Goal: Check status: Check status

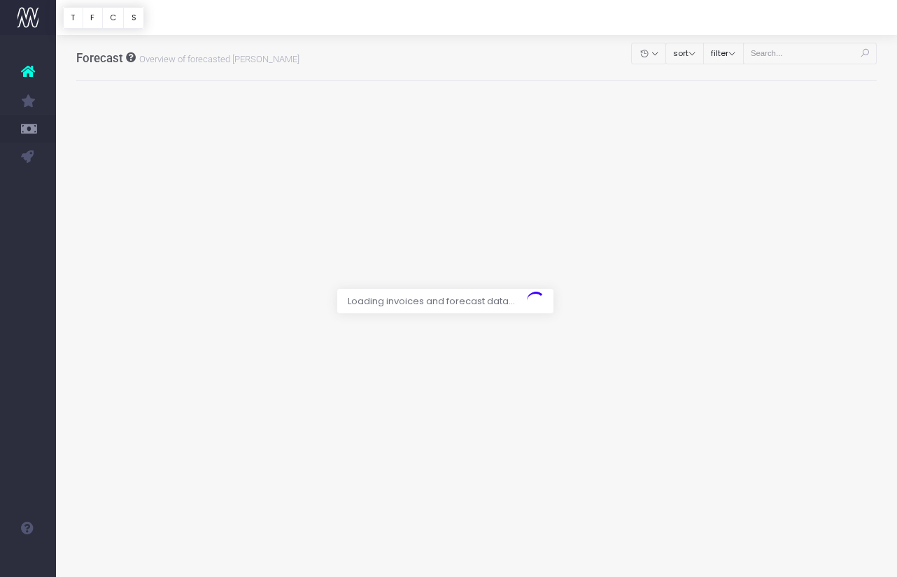
click at [830, 43] on div at bounding box center [448, 288] width 897 height 577
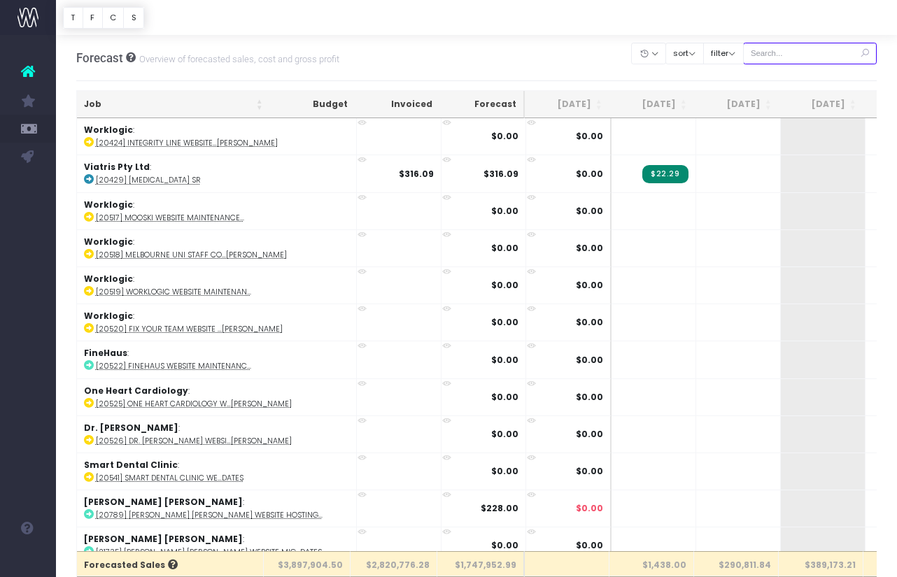
click at [820, 53] on input "text" at bounding box center [810, 54] width 134 height 22
paste input "24567"
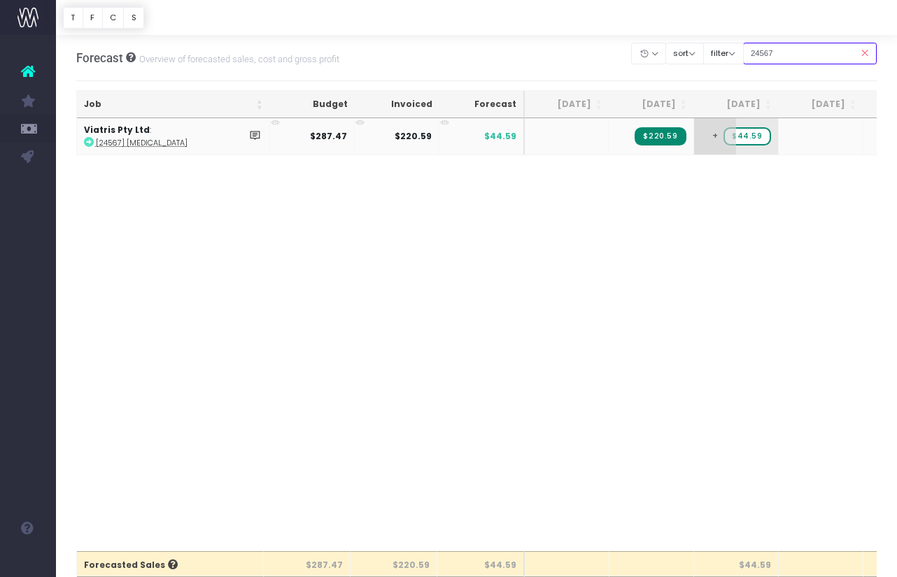
type input "24567"
click at [713, 129] on span "+" at bounding box center [715, 136] width 42 height 36
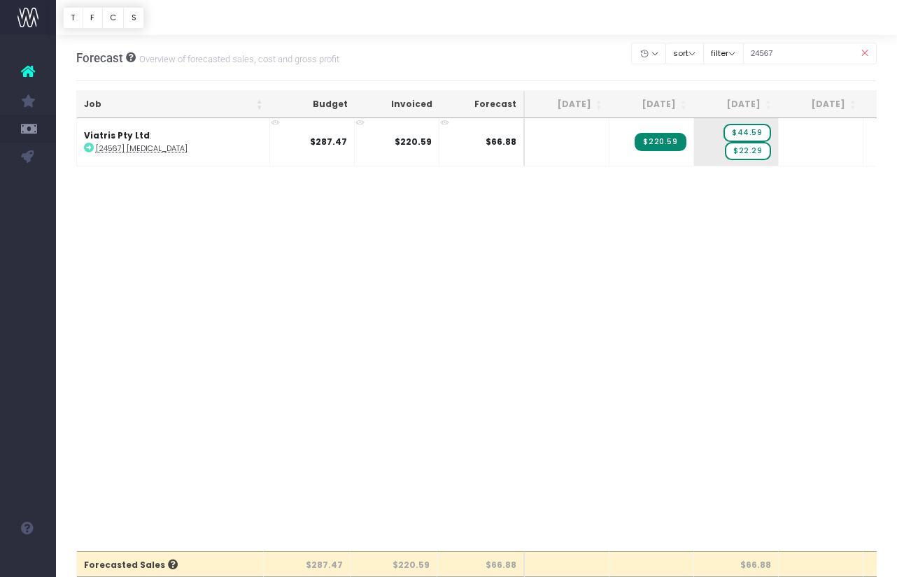
click at [863, 50] on icon at bounding box center [864, 53] width 24 height 29
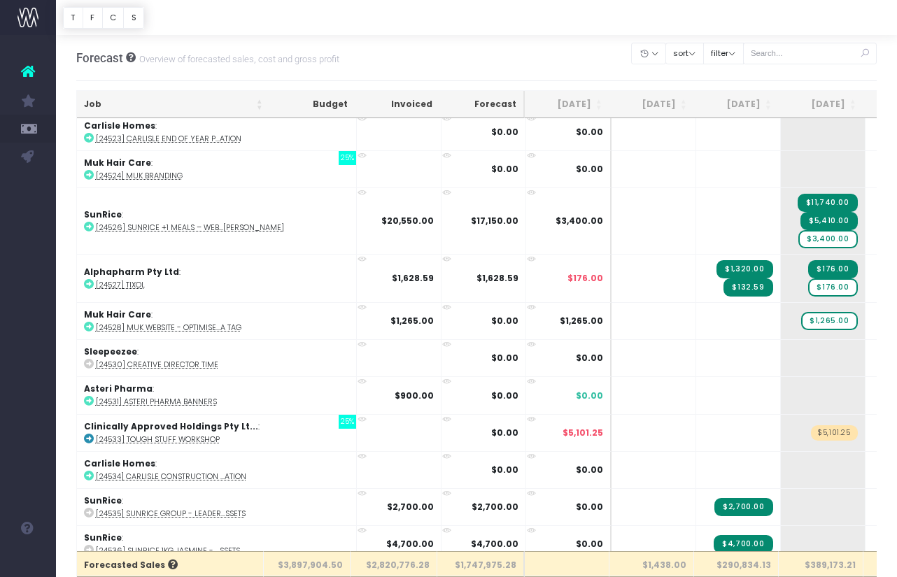
scroll to position [12417, 0]
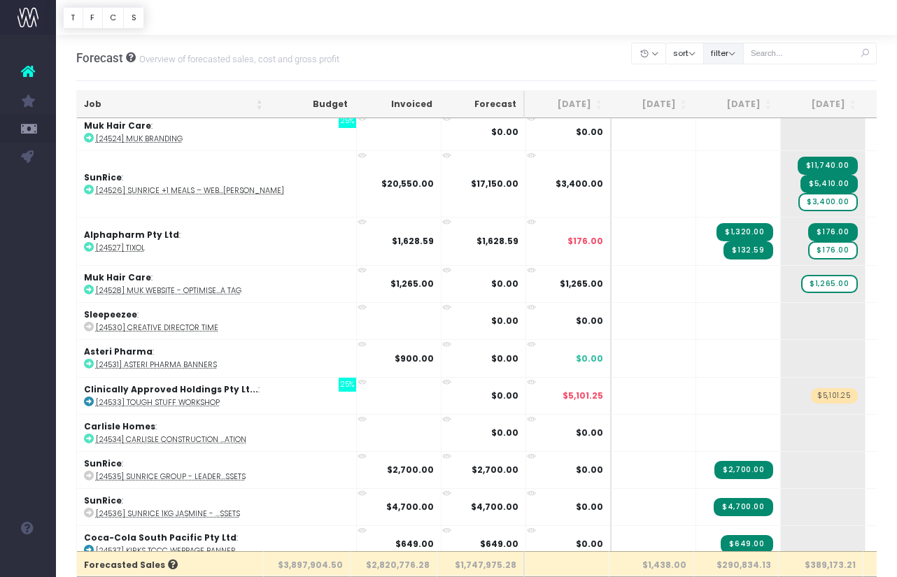
click at [744, 55] on button "filter" at bounding box center [723, 54] width 41 height 22
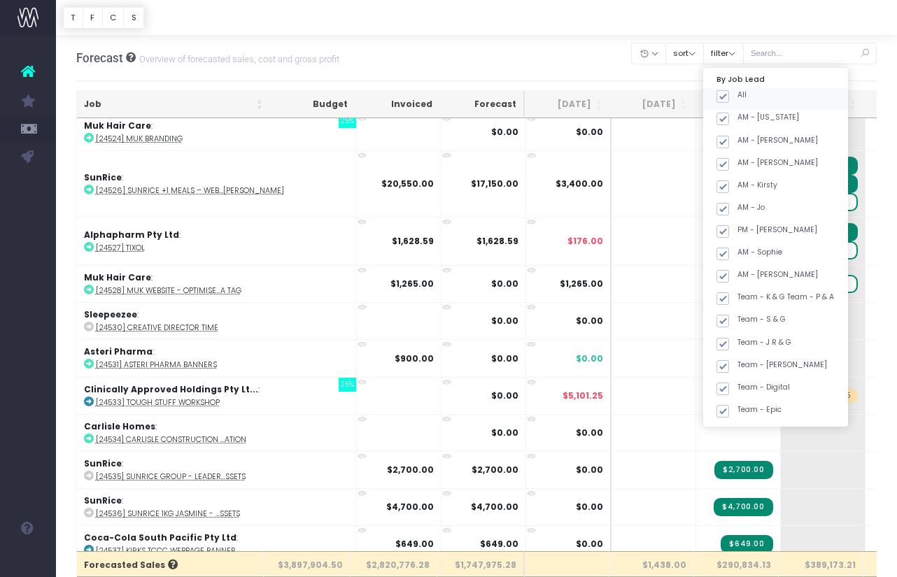
click at [729, 97] on span at bounding box center [722, 96] width 13 height 13
click at [742, 97] on input "All" at bounding box center [741, 94] width 9 height 9
checkbox input "false"
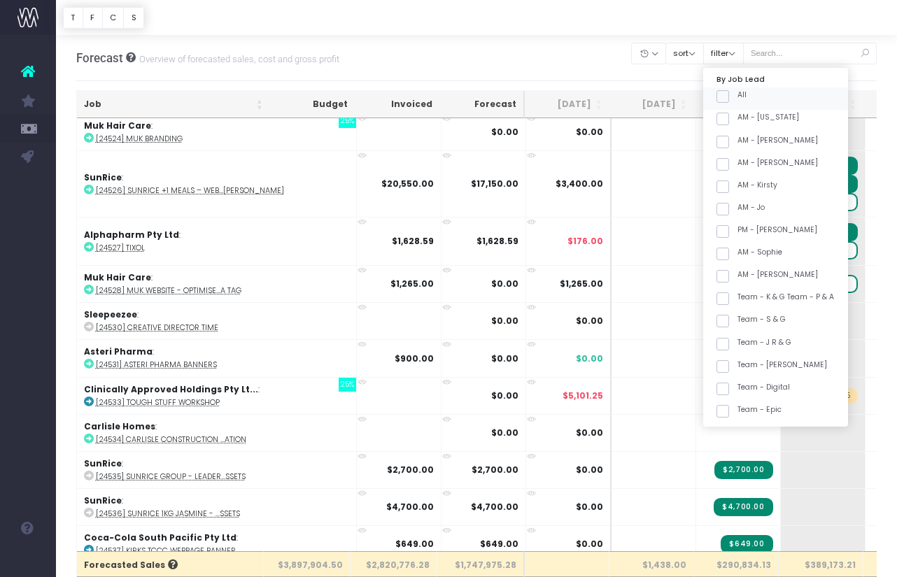
checkbox input "false"
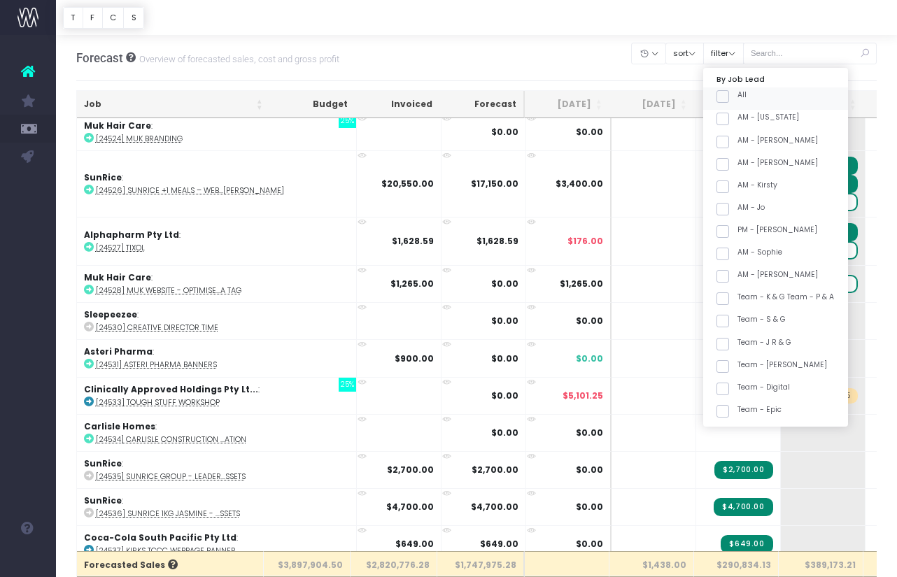
checkbox input "false"
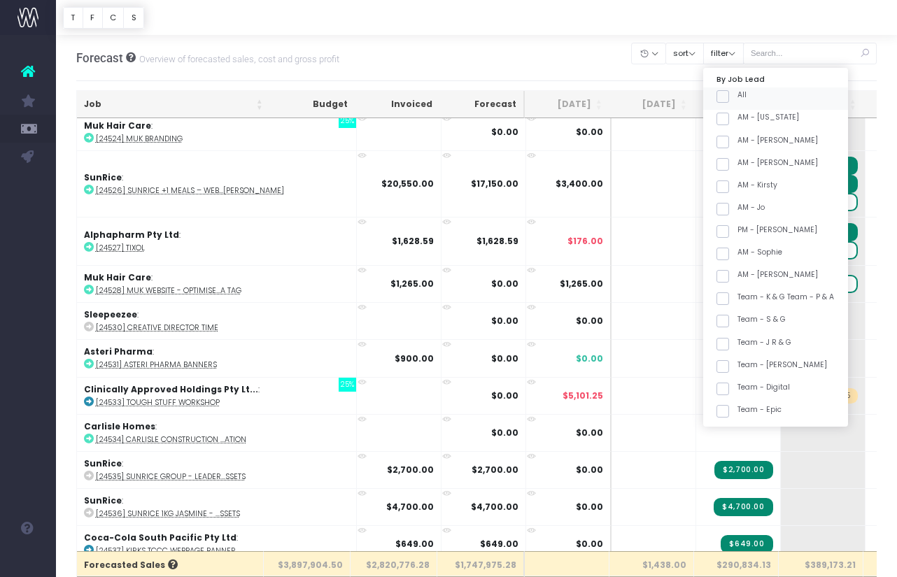
checkbox input "false"
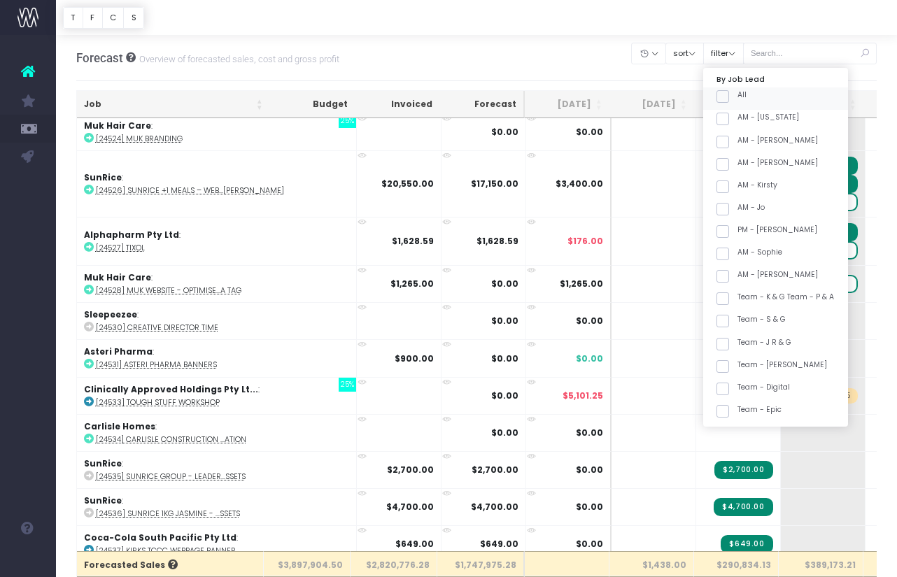
checkbox input "false"
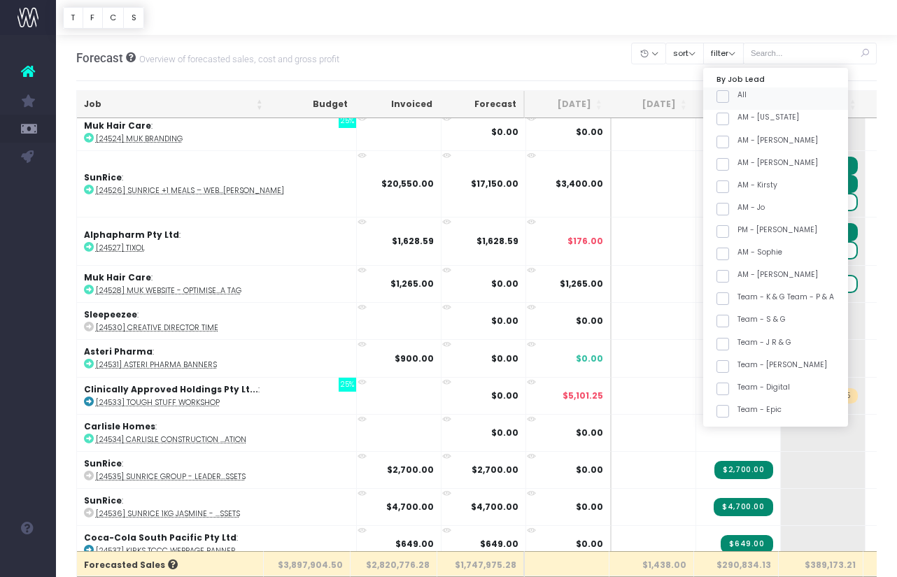
checkbox input "false"
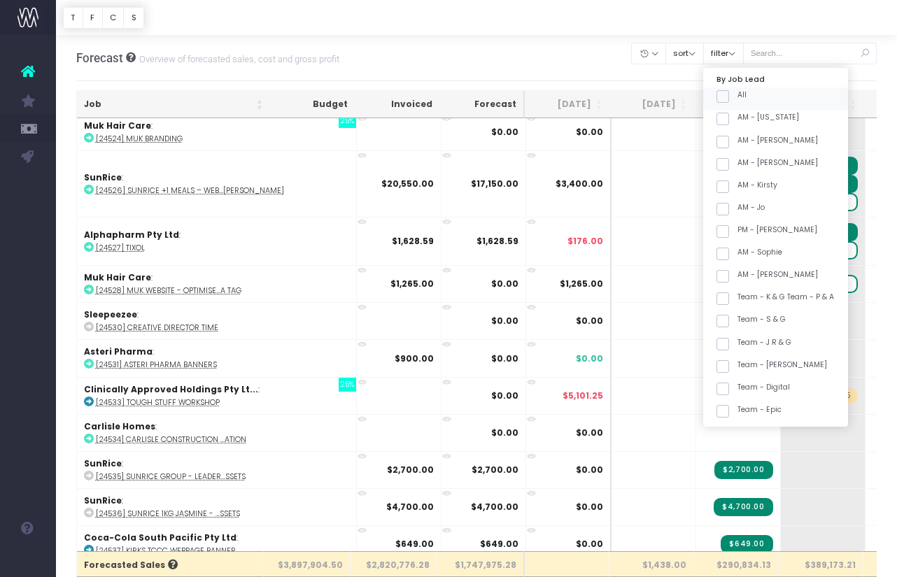
checkbox input "false"
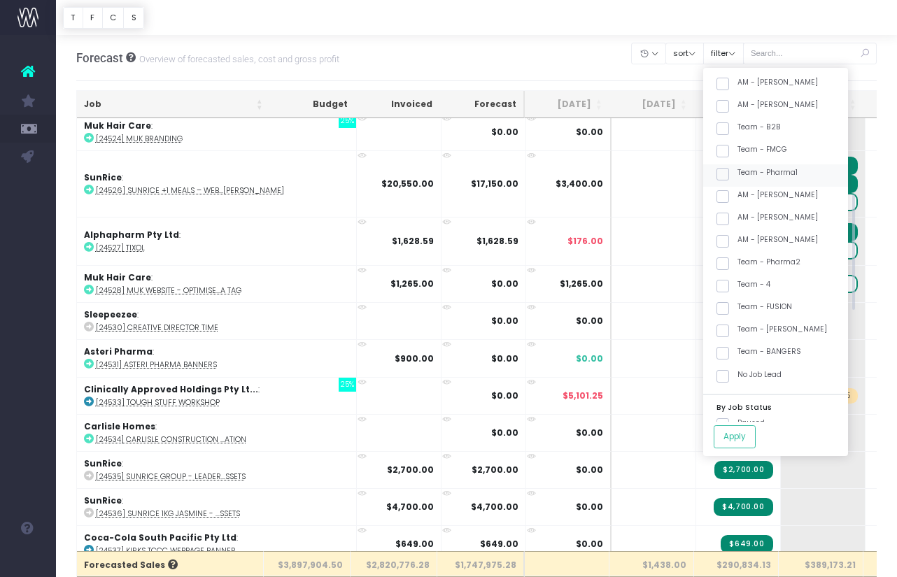
scroll to position [372, 0]
click at [729, 352] on span at bounding box center [722, 353] width 13 height 13
click at [737, 352] on input "Team - BANGERS" at bounding box center [741, 350] width 9 height 9
checkbox input "true"
click at [754, 430] on button "Apply" at bounding box center [735, 436] width 42 height 23
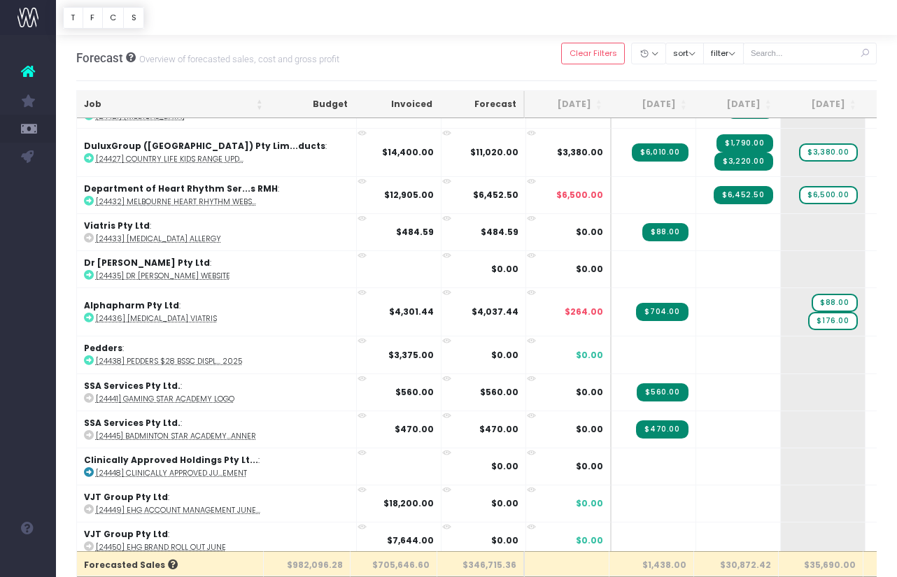
scroll to position [3806, 0]
